Goal: Find specific page/section: Find specific page/section

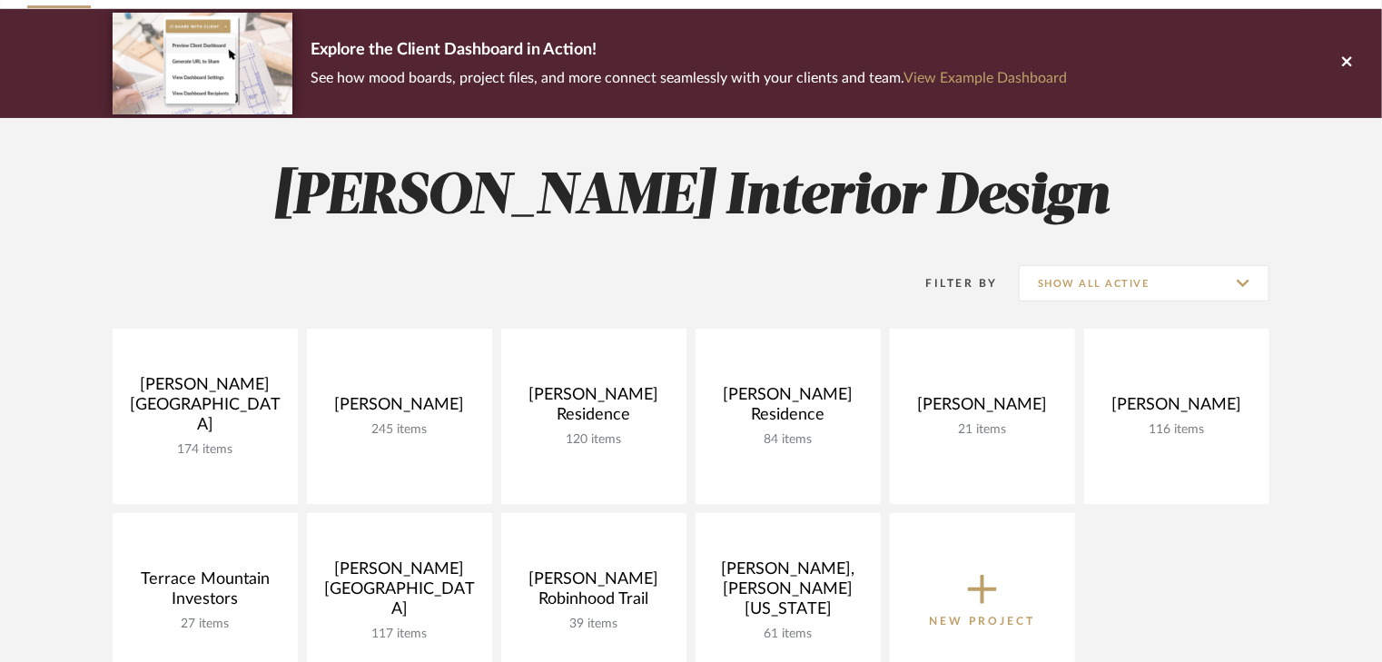
scroll to position [145, 0]
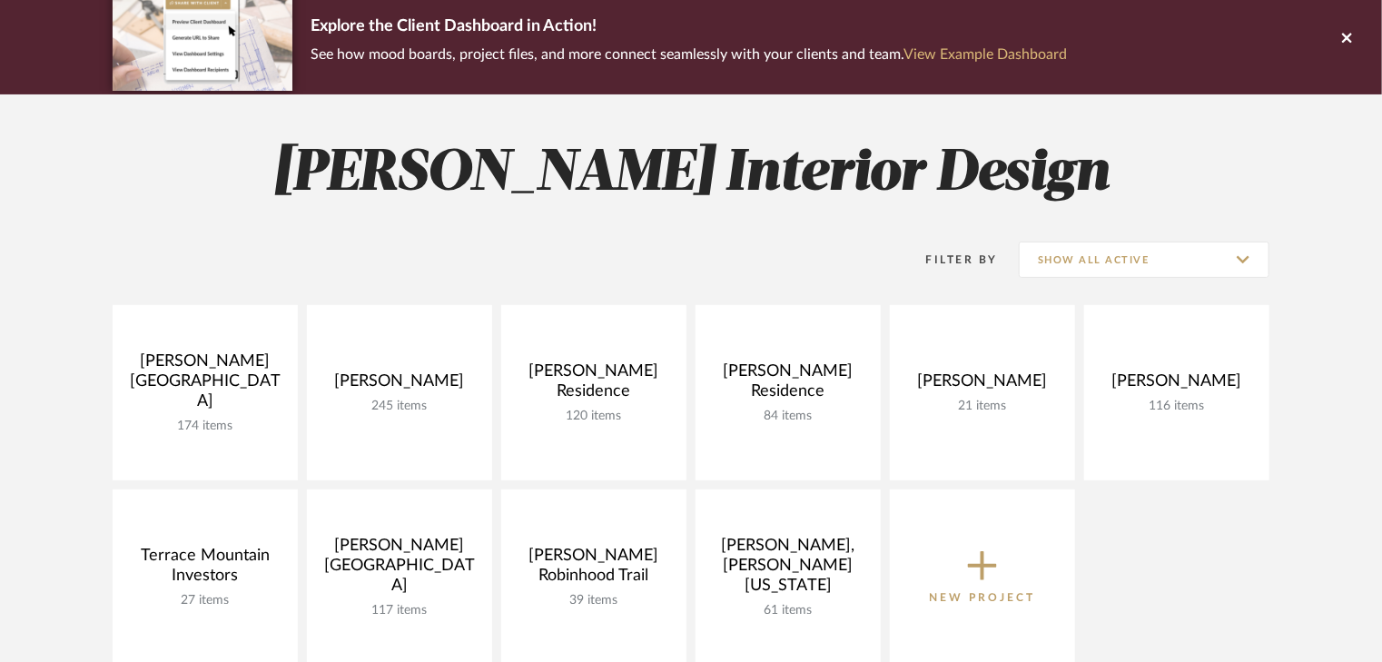
click at [903, 54] on link "View Example Dashboard" at bounding box center [984, 54] width 163 height 15
click at [903, 53] on link "View Example Dashboard" at bounding box center [984, 54] width 163 height 15
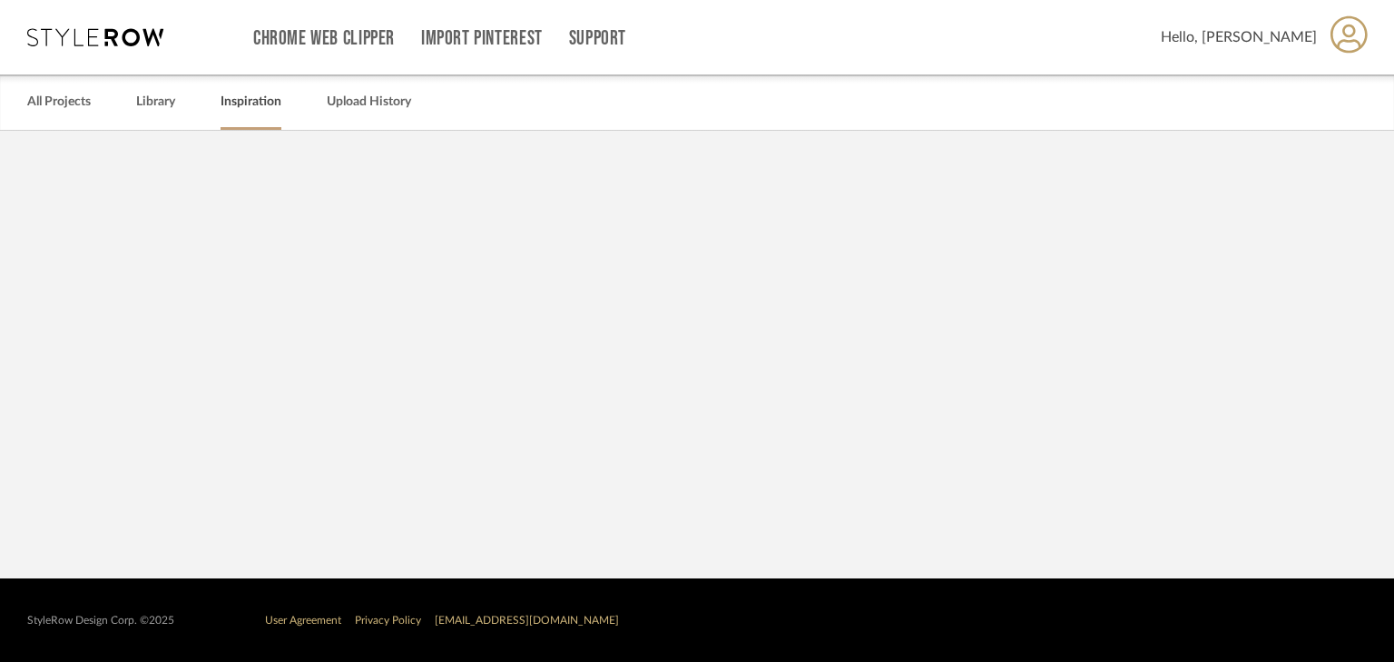
click at [232, 97] on link "Inspiration" at bounding box center [251, 102] width 61 height 25
click at [234, 105] on link "Inspiration" at bounding box center [251, 102] width 61 height 25
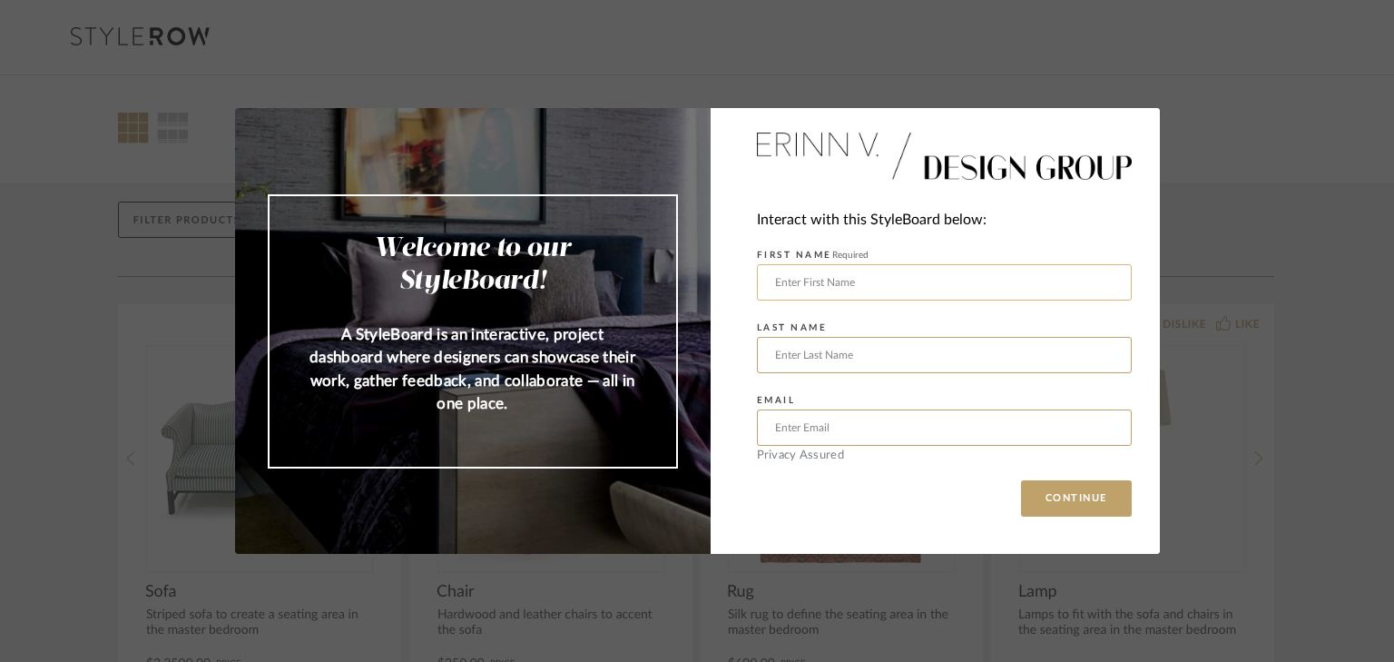
click at [811, 283] on input "text" at bounding box center [944, 282] width 375 height 36
type input "Cheri"
type input "Etchelecu"
type input "cheri@ceid.net"
click at [1076, 490] on button "CONTINUE" at bounding box center [1076, 498] width 111 height 36
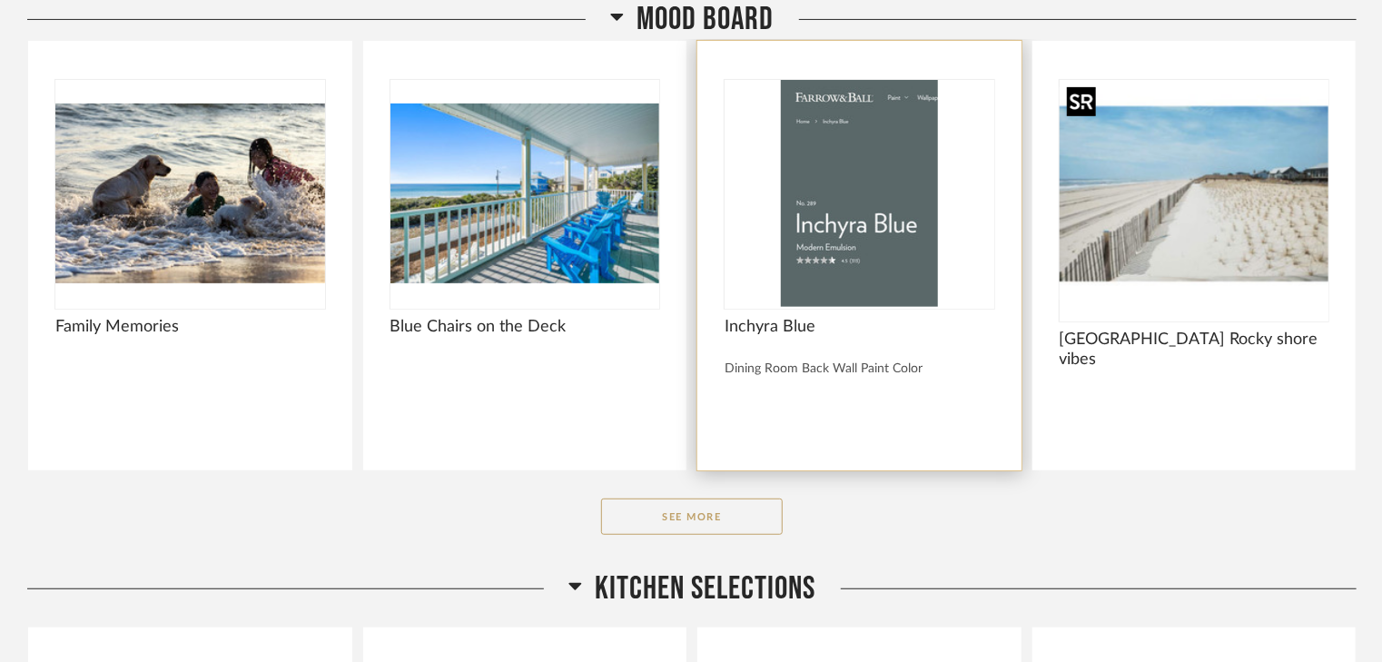
scroll to position [436, 0]
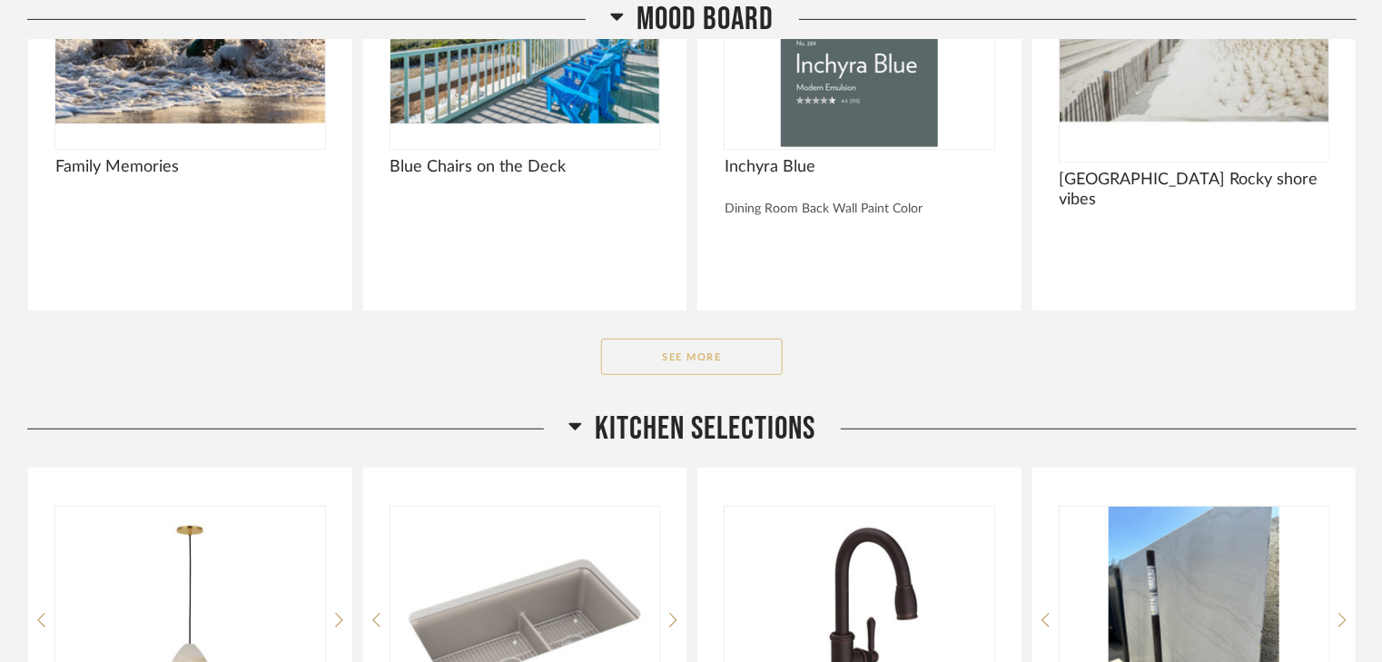
click at [715, 355] on button "See More" at bounding box center [692, 357] width 182 height 36
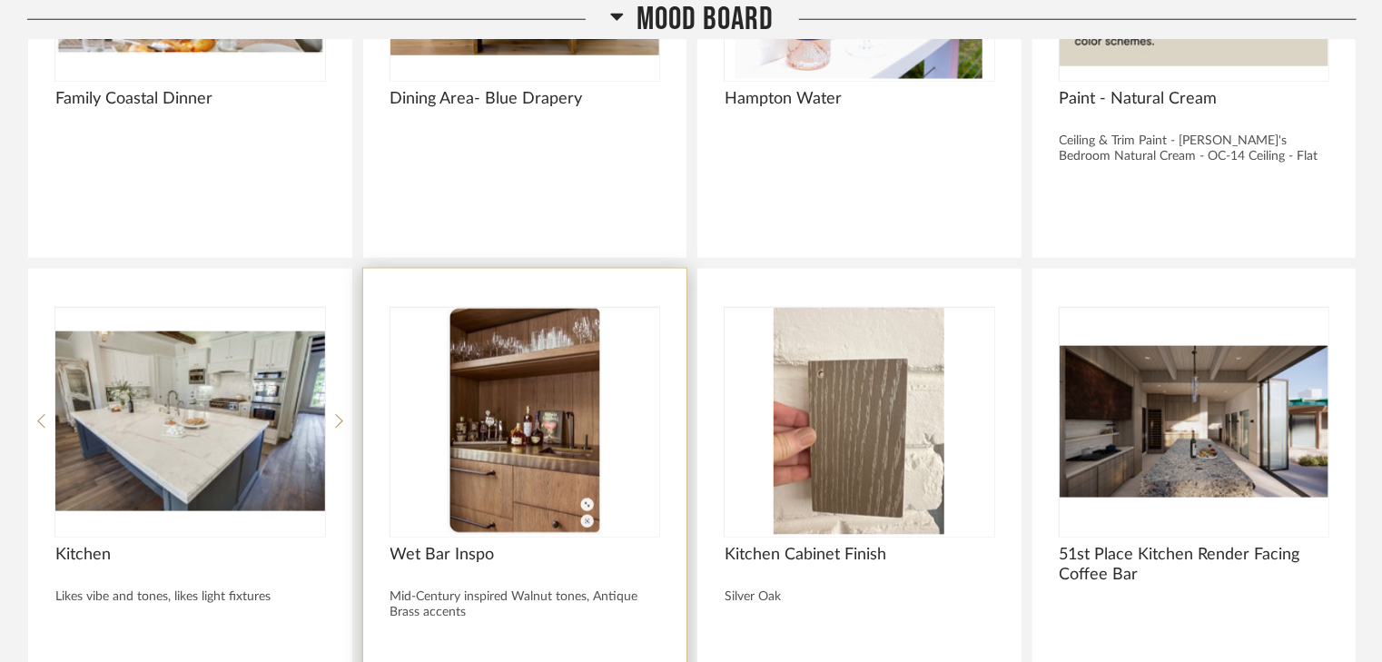
scroll to position [654, 0]
